Goal: Find specific page/section: Find specific page/section

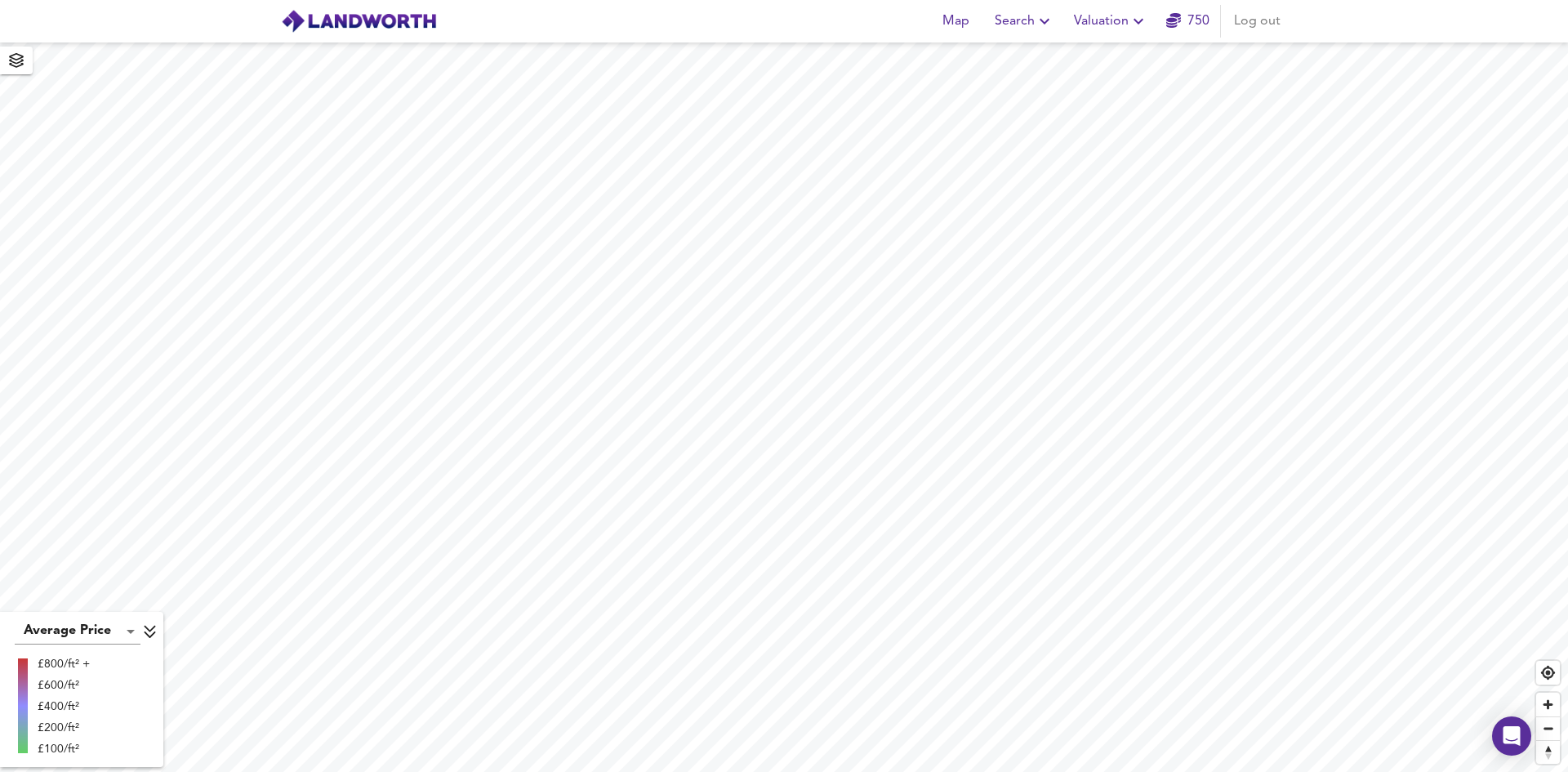
drag, startPoint x: 1067, startPoint y: 33, endPoint x: 1079, endPoint y: 24, distance: 15.0
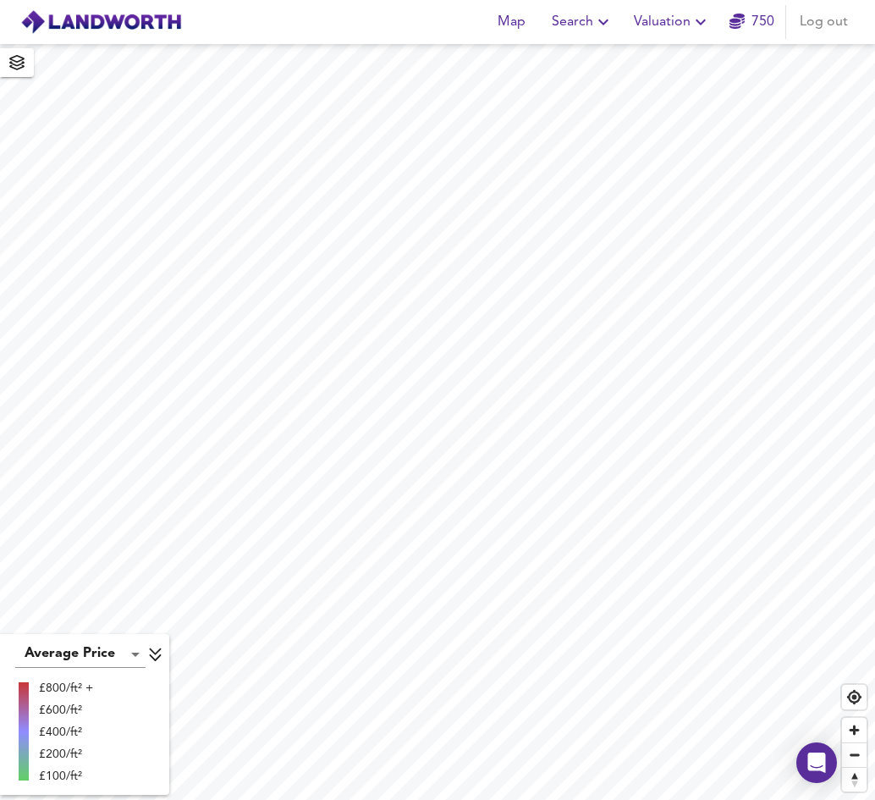
click at [598, 38] on button "Search" at bounding box center [582, 22] width 75 height 34
click at [572, 57] on li "New Search" at bounding box center [583, 61] width 168 height 30
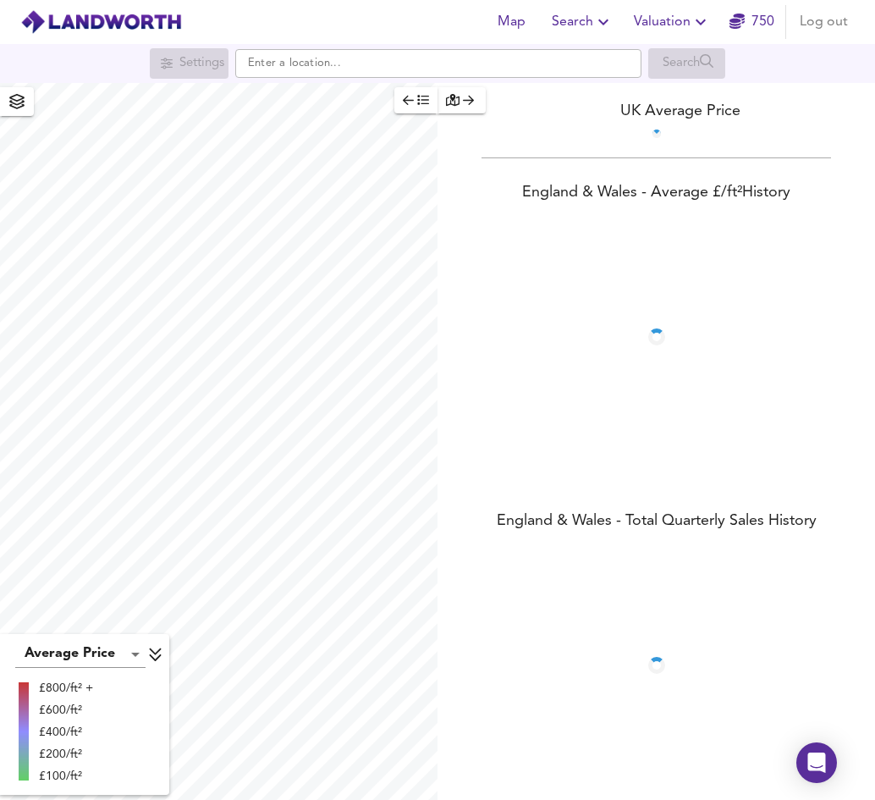
click at [460, 99] on div "button" at bounding box center [461, 100] width 31 height 19
